Goal: Task Accomplishment & Management: Use online tool/utility

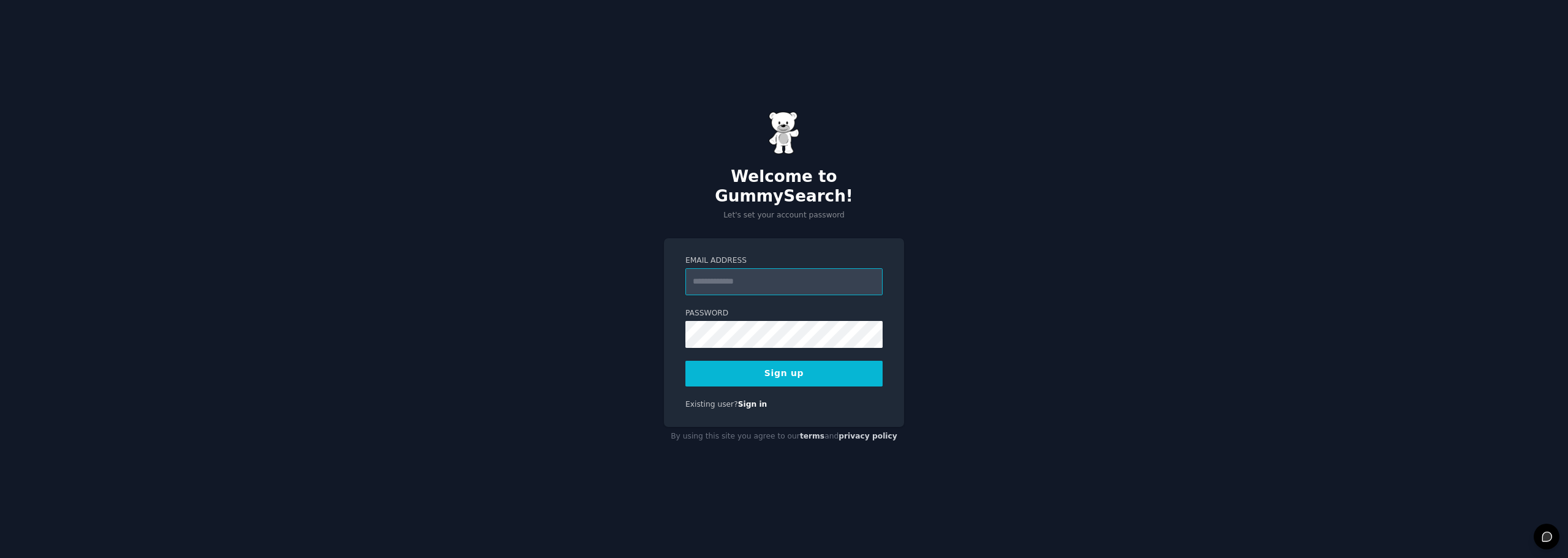
click at [748, 274] on input "Email Address" at bounding box center [784, 281] width 198 height 27
type input "**********"
click at [782, 323] on keeper-lock "Open Keeper Popup" at bounding box center [869, 324] width 15 height 15
click at [782, 325] on keeper-lock "Open Keeper Popup" at bounding box center [869, 324] width 15 height 15
click at [782, 364] on button "Sign up" at bounding box center [784, 373] width 198 height 26
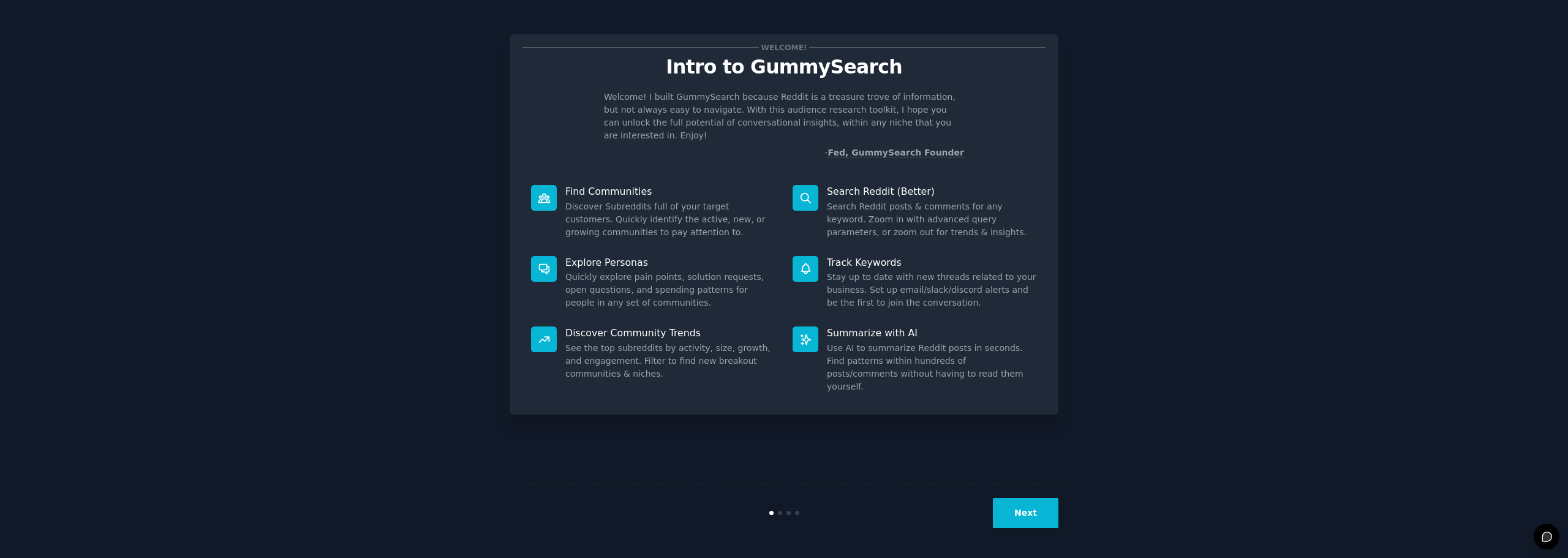
click at [1029, 514] on button "Next" at bounding box center [1025, 513] width 65 height 30
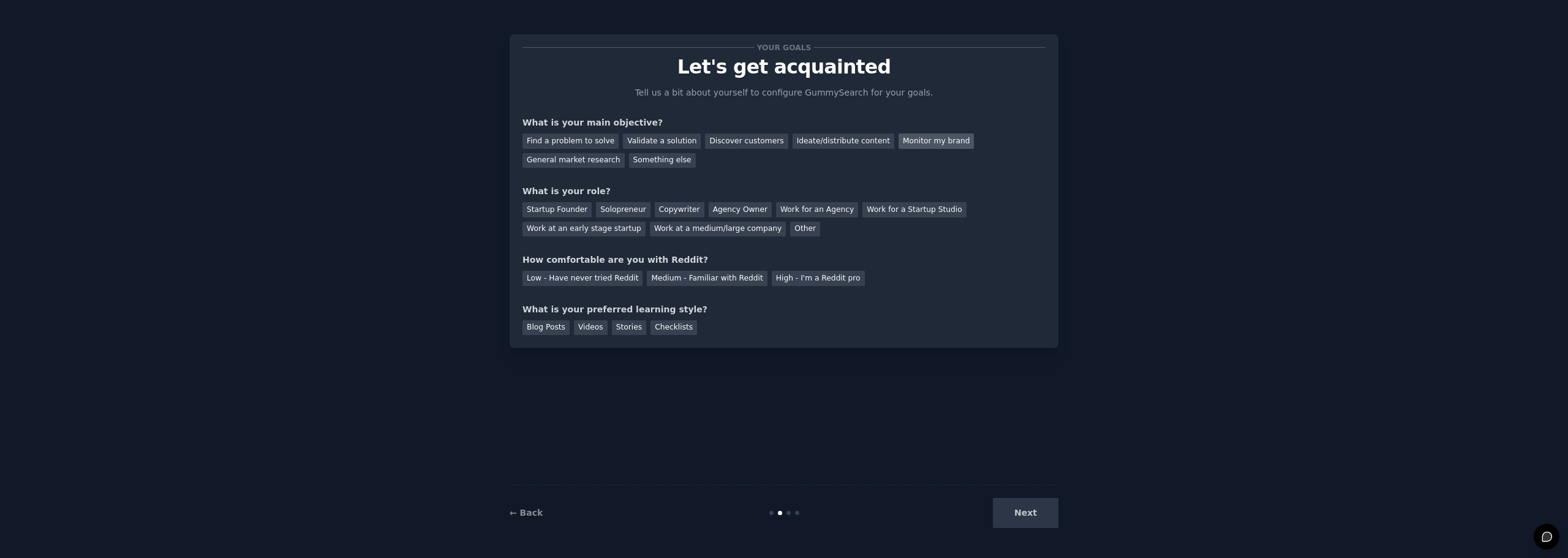
click at [908, 138] on div "Monitor my brand" at bounding box center [935, 141] width 75 height 15
click at [737, 136] on div "Discover customers" at bounding box center [746, 141] width 83 height 15
click at [629, 163] on div "Something else" at bounding box center [662, 160] width 67 height 15
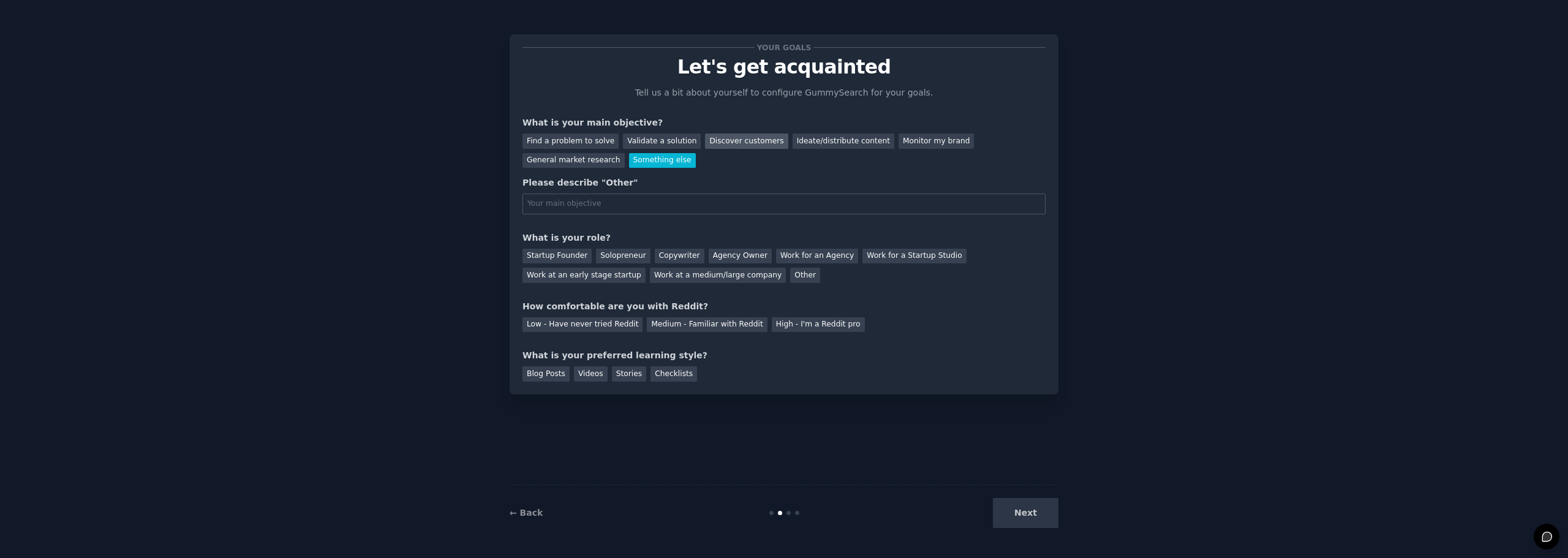
click at [722, 147] on div "Discover customers" at bounding box center [746, 141] width 83 height 15
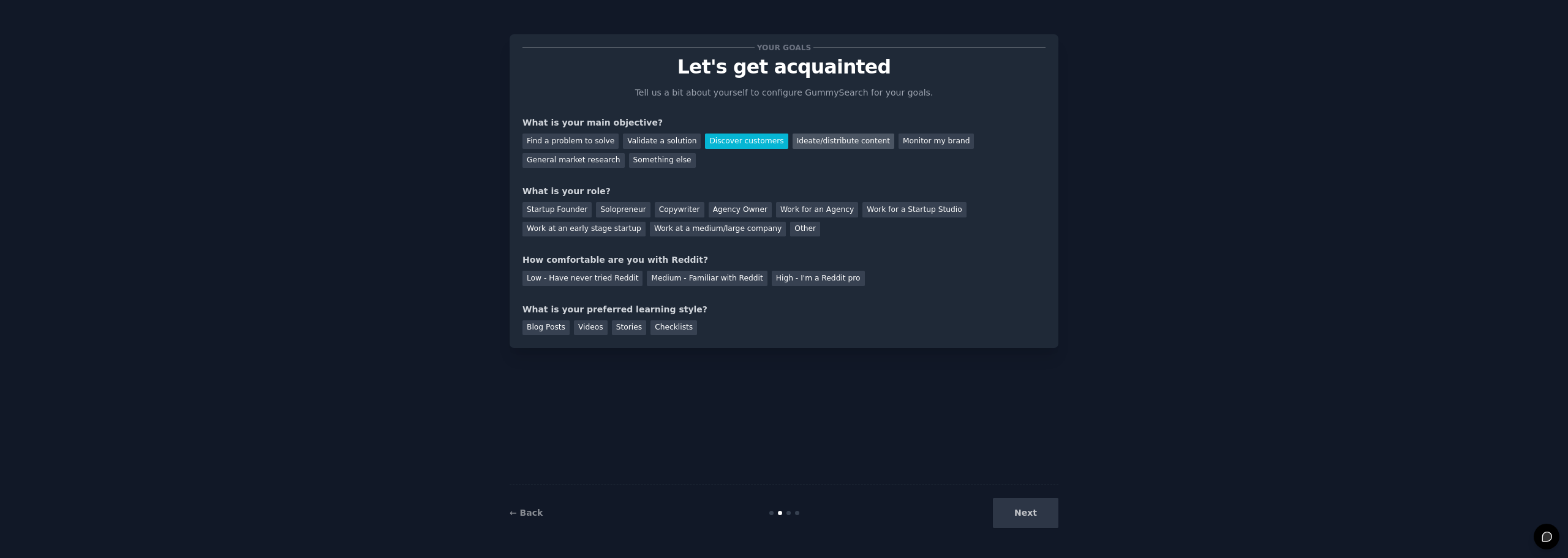
click at [812, 139] on div "Ideate/distribute content" at bounding box center [843, 141] width 102 height 15
click at [776, 210] on div "Work for an Agency" at bounding box center [817, 210] width 82 height 15
click at [669, 277] on div "Medium - Familiar with Reddit" at bounding box center [706, 278] width 120 height 15
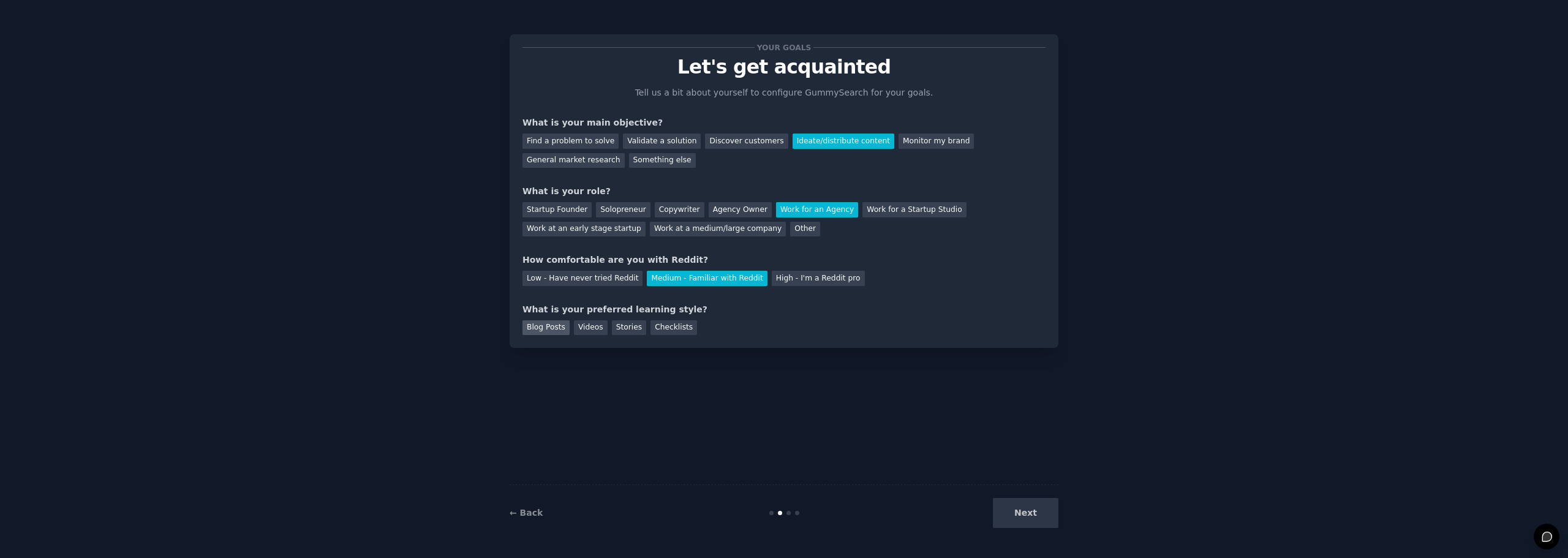
click at [547, 327] on div "Blog Posts" at bounding box center [546, 327] width 47 height 15
click at [584, 329] on div "Videos" at bounding box center [591, 327] width 34 height 15
click at [560, 327] on div "Blog Posts" at bounding box center [546, 327] width 47 height 15
click at [1038, 519] on button "Next" at bounding box center [1025, 513] width 65 height 30
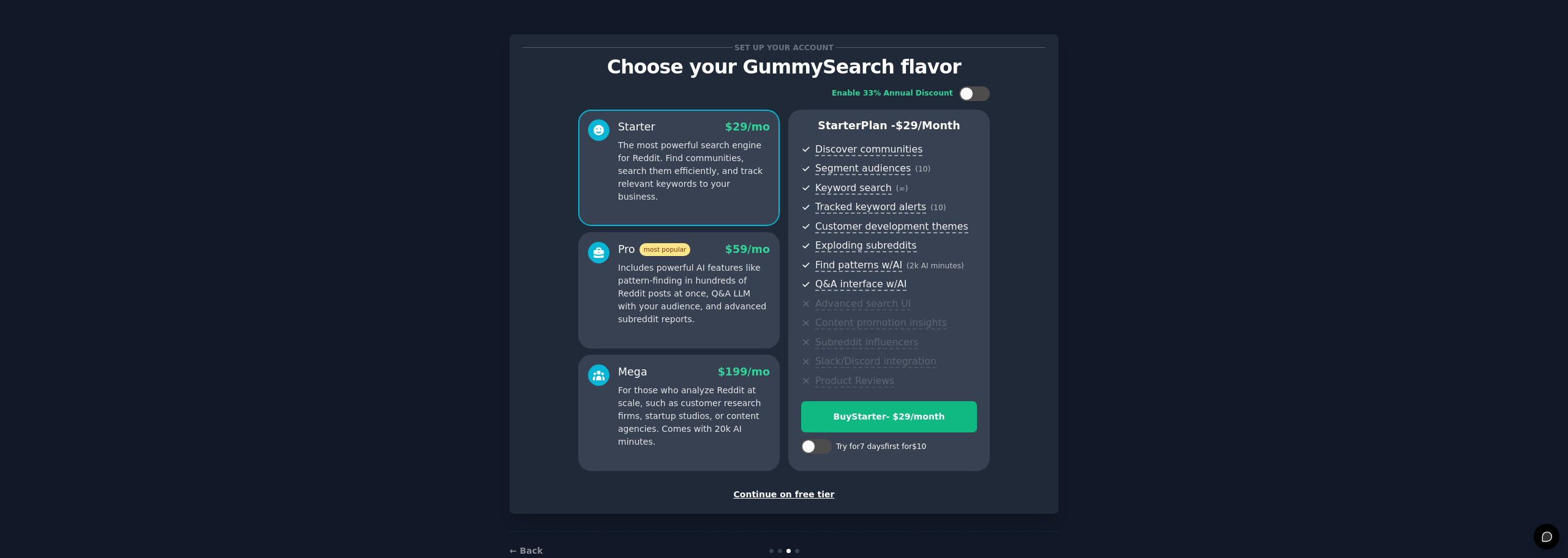
click at [798, 493] on div "Continue on free tier" at bounding box center [784, 494] width 523 height 13
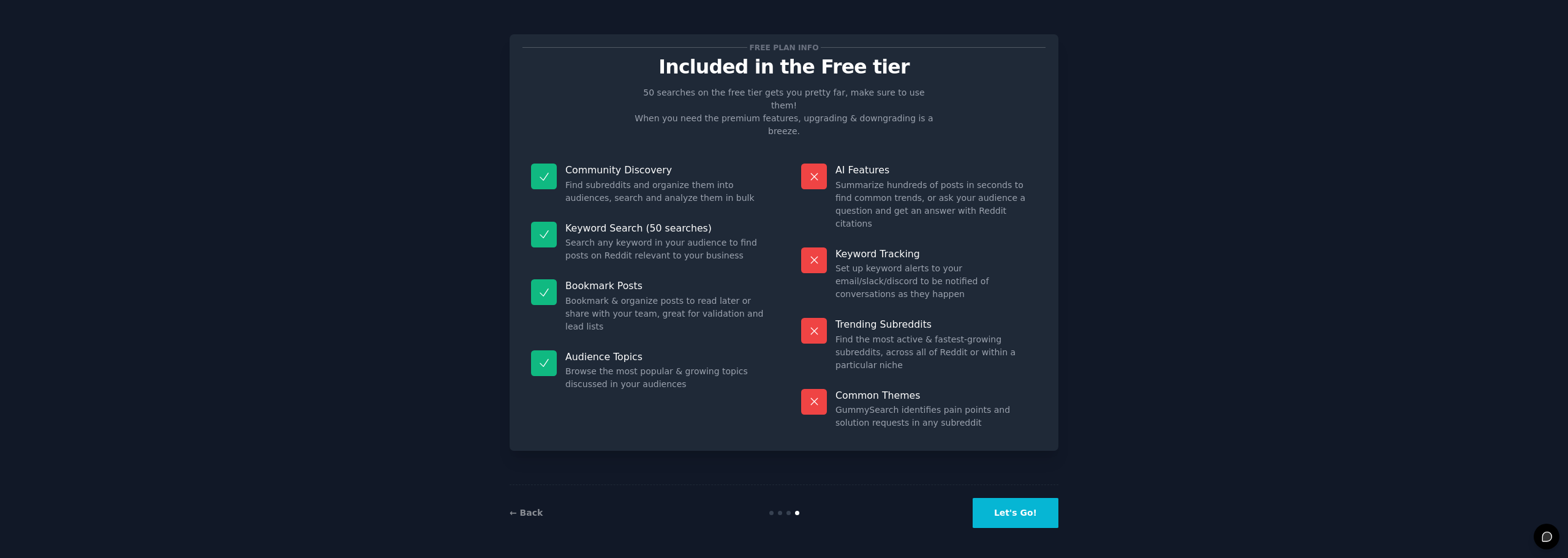
click at [1045, 521] on button "Let's Go!" at bounding box center [1015, 513] width 85 height 30
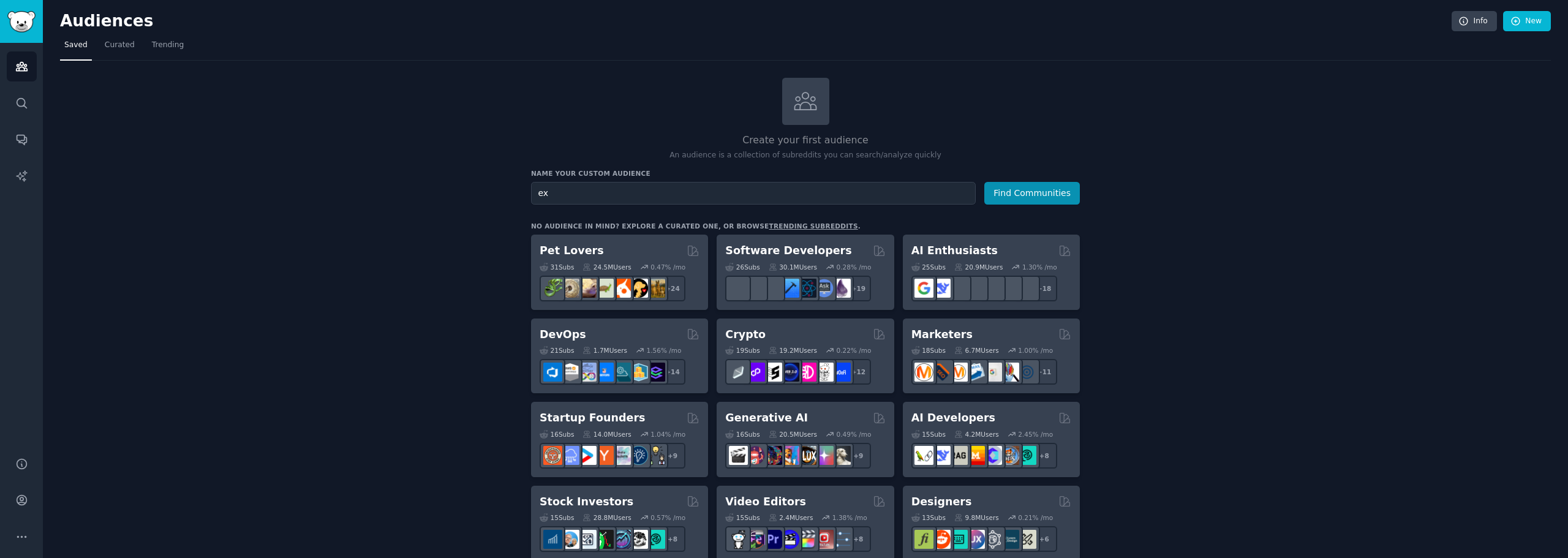
type input "e"
type input "antarctic expeditions"
click at [1058, 198] on button "Find Communities" at bounding box center [1032, 194] width 96 height 23
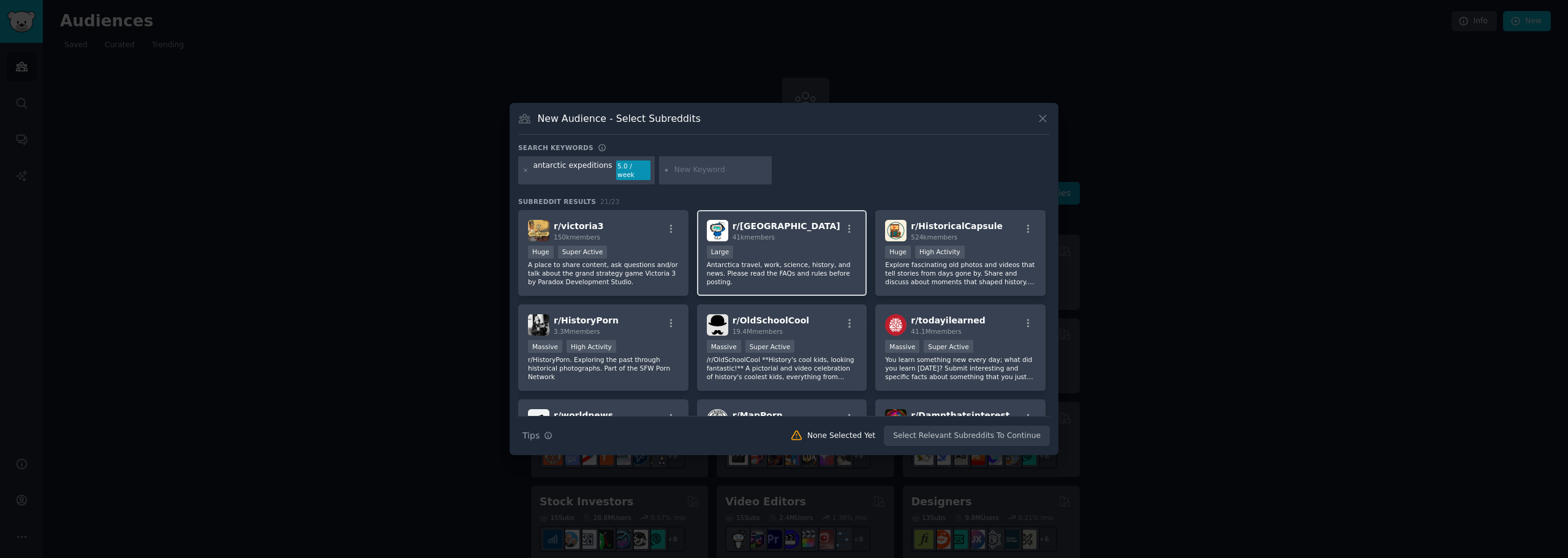
click at [812, 220] on div "r/ [GEOGRAPHIC_DATA] 41k members" at bounding box center [782, 231] width 151 height 22
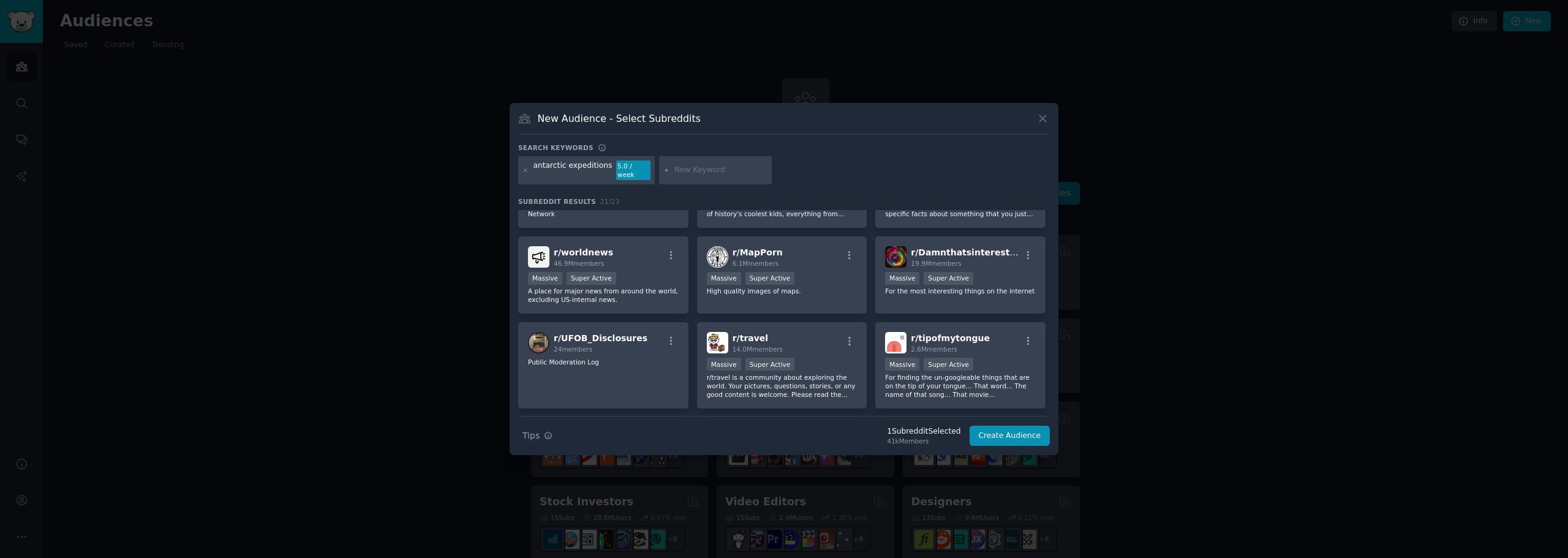
scroll to position [184, 0]
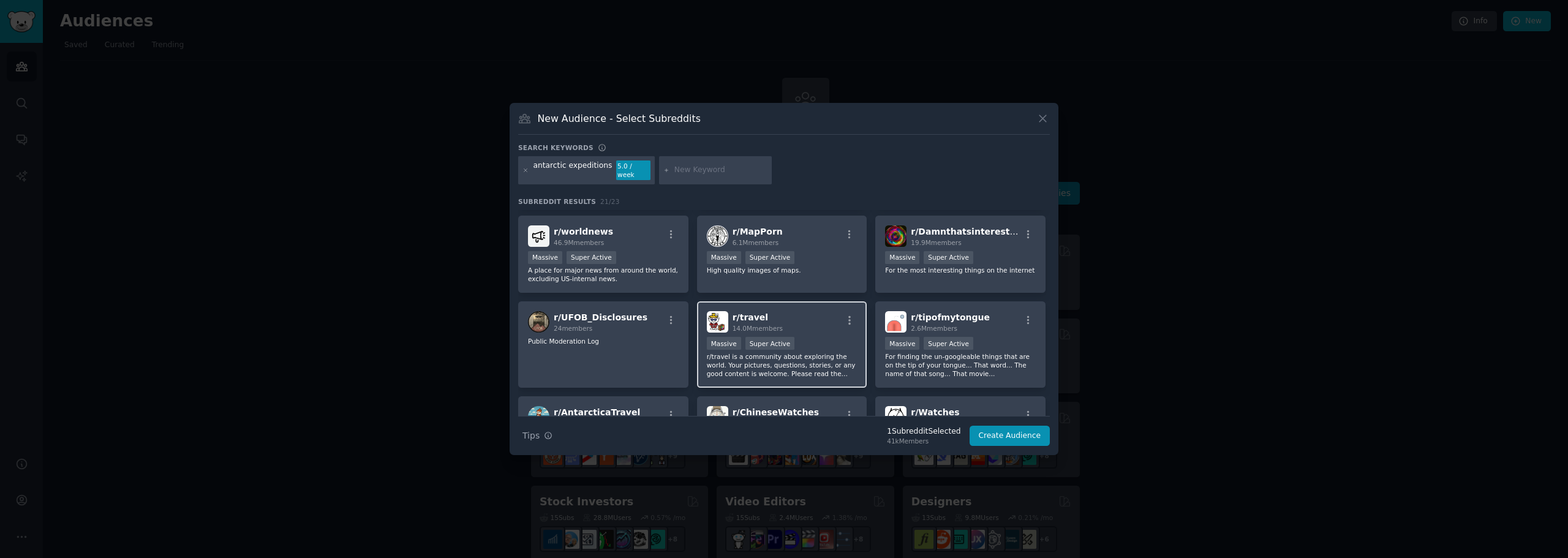
click at [814, 311] on div "r/ travel 14.0M members" at bounding box center [782, 322] width 151 height 22
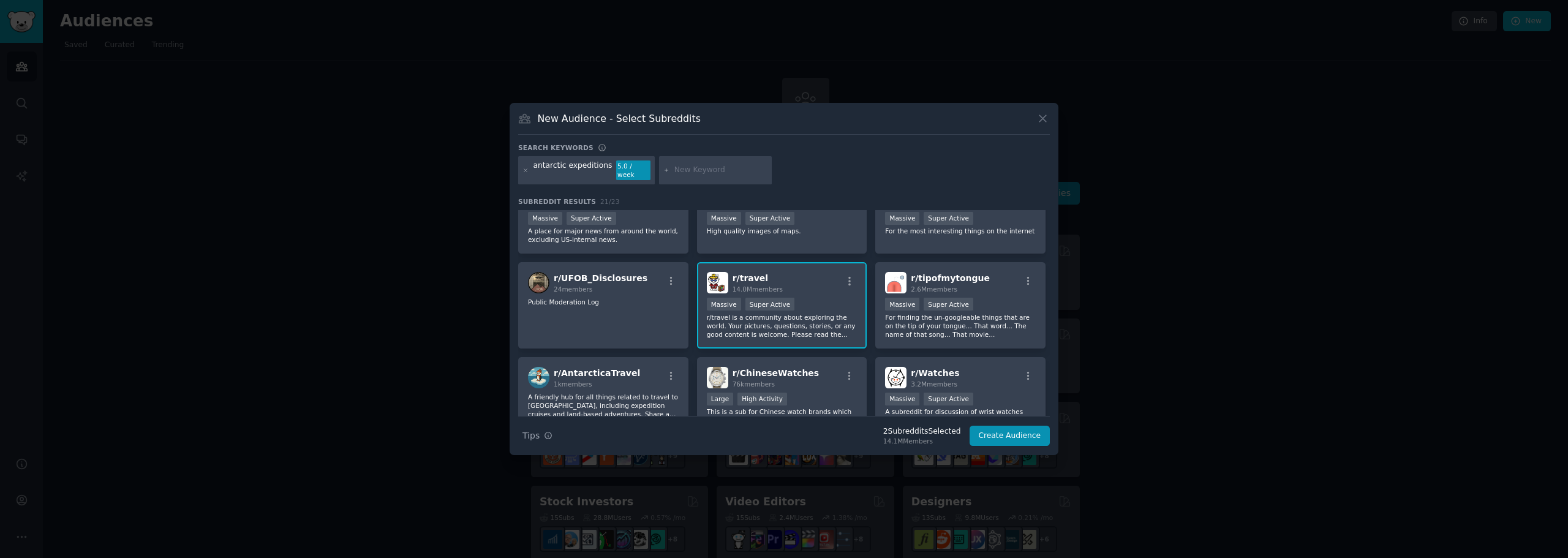
scroll to position [245, 0]
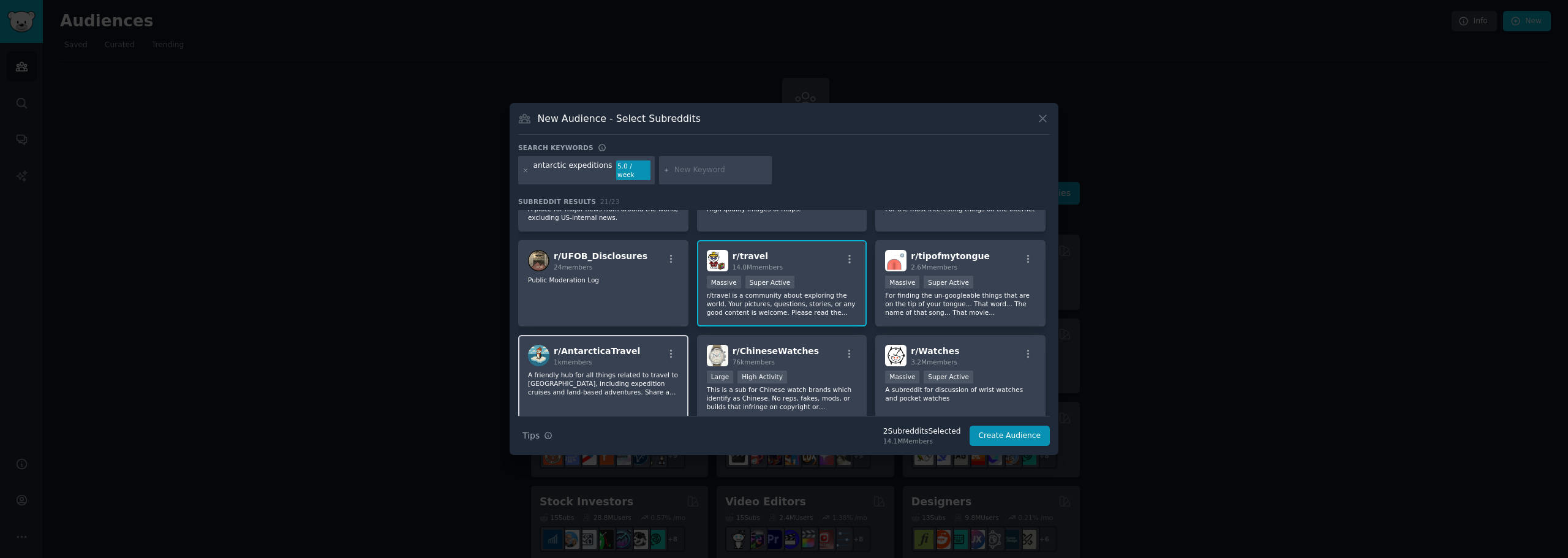
click at [634, 351] on div "r/ AntarcticaTravel 1k members" at bounding box center [603, 356] width 151 height 22
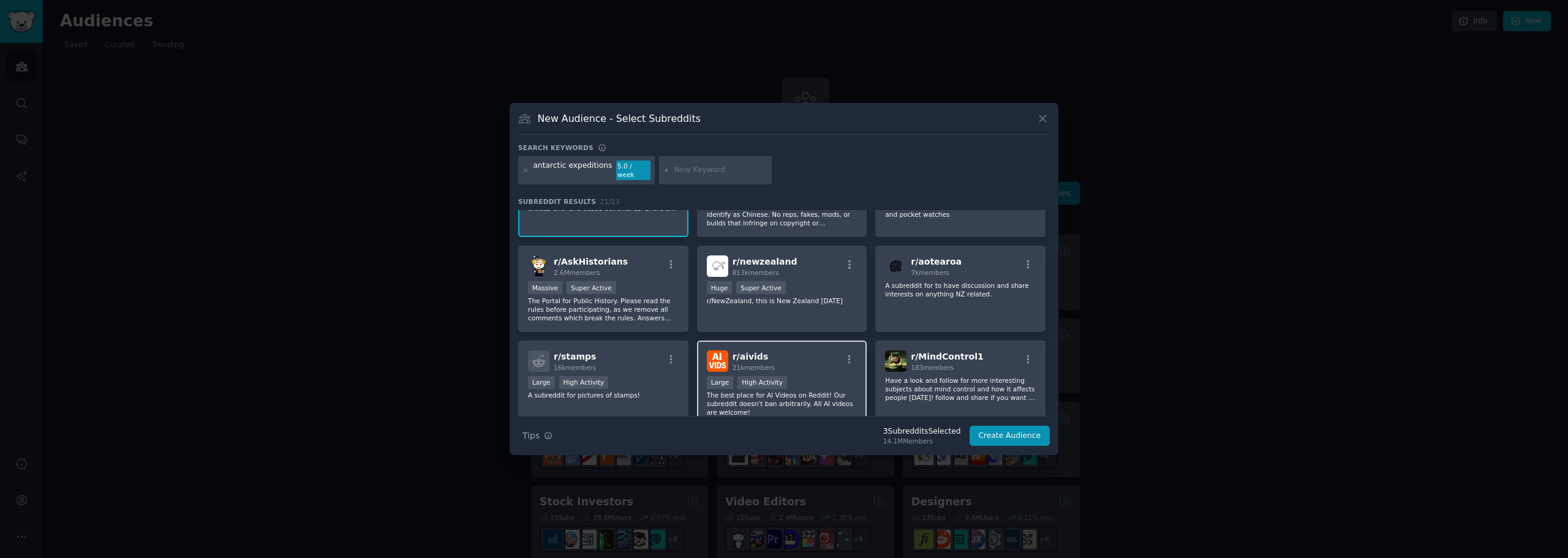
scroll to position [482, 0]
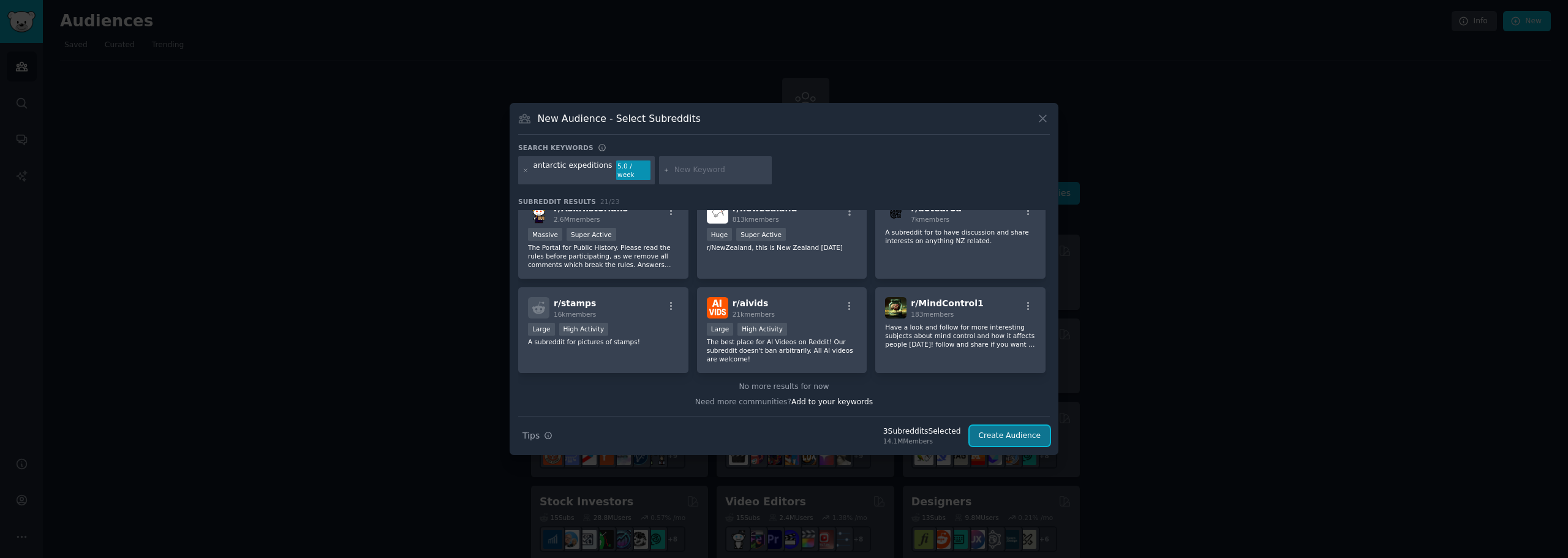
click at [1001, 433] on button "Create Audience" at bounding box center [1009, 436] width 81 height 21
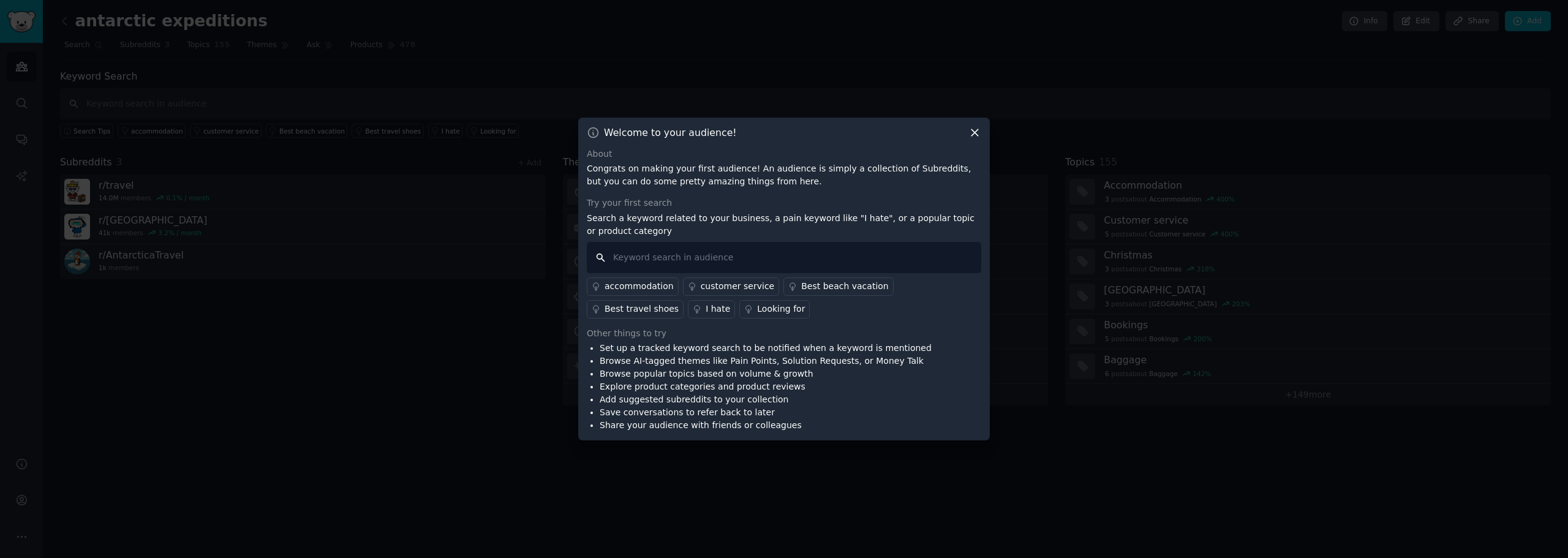
click at [787, 264] on input "text" at bounding box center [784, 257] width 394 height 31
type input "expedition cruise"
click at [776, 321] on div "About Congrats on making your first audience! An audience is simply a collectio…" at bounding box center [784, 289] width 394 height 285
click at [757, 315] on div "Looking for" at bounding box center [780, 309] width 48 height 13
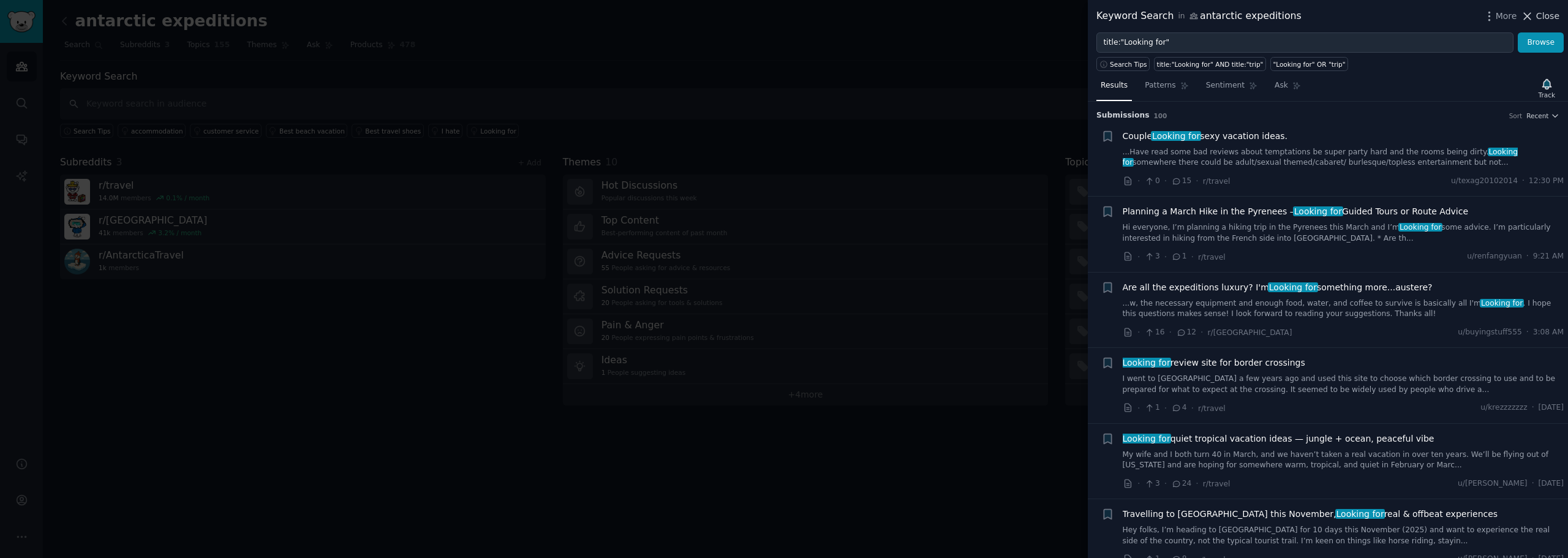
click at [1533, 10] on icon at bounding box center [1527, 16] width 13 height 13
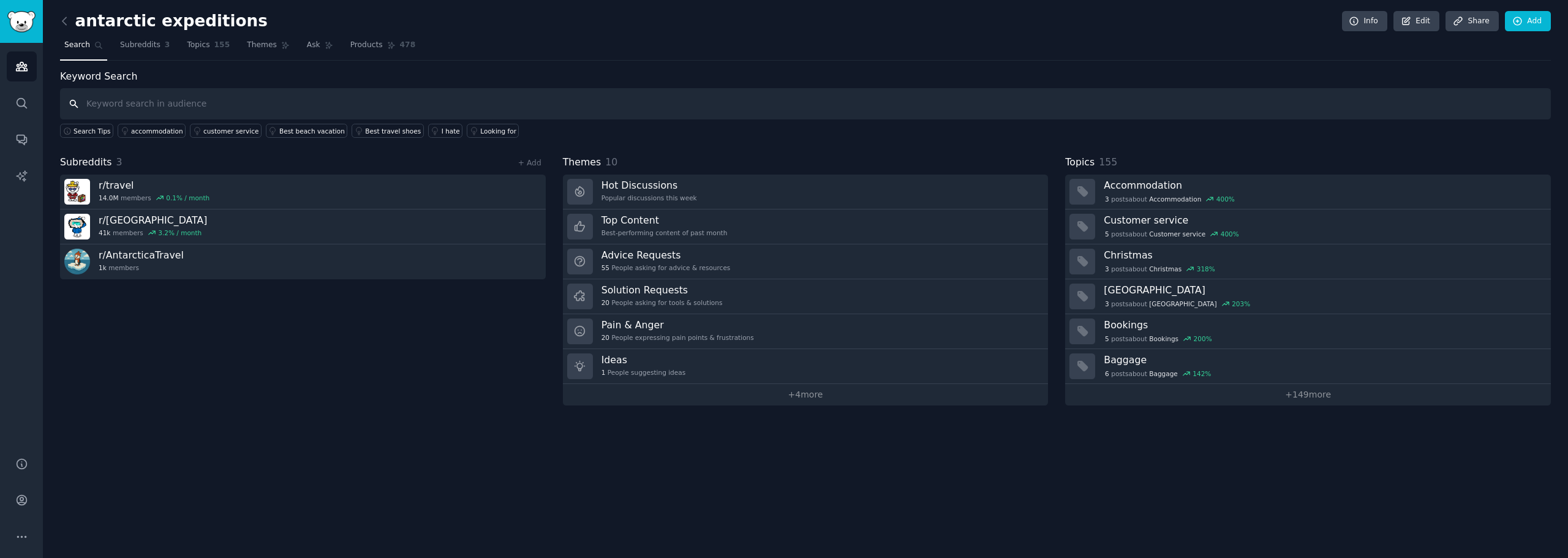
click at [663, 98] on input "text" at bounding box center [805, 103] width 1491 height 31
type input "cruise"
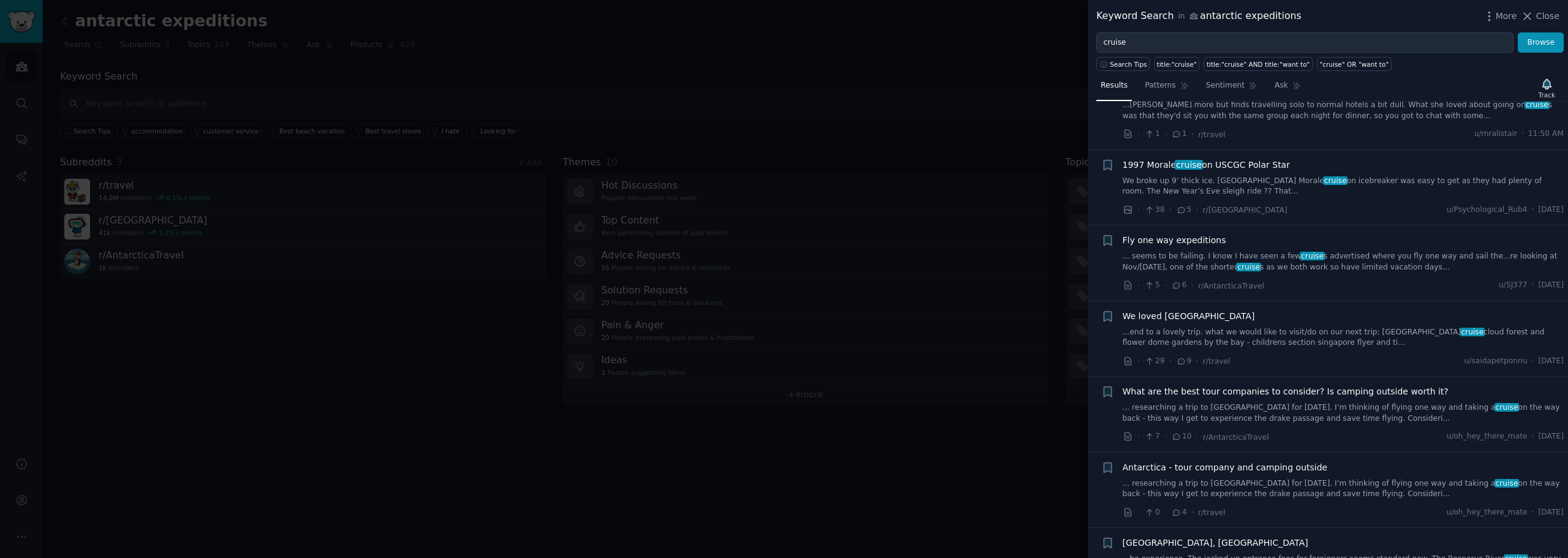
scroll to position [184, 0]
